Goal: Task Accomplishment & Management: Manage account settings

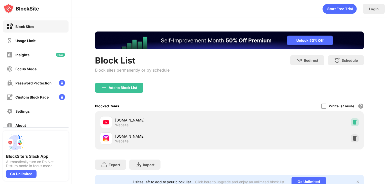
click at [352, 121] on img at bounding box center [354, 122] width 5 height 5
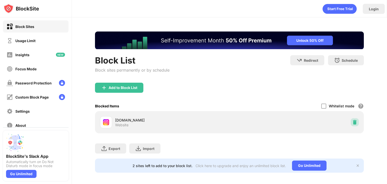
click at [352, 121] on img at bounding box center [354, 122] width 5 height 5
